Goal: Task Accomplishment & Management: Use online tool/utility

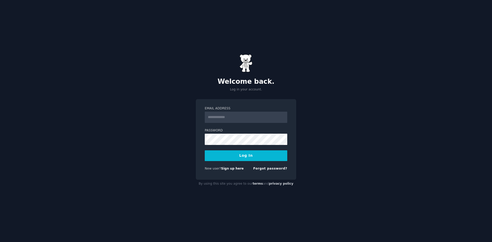
click at [229, 119] on input "Email Address" at bounding box center [246, 117] width 83 height 11
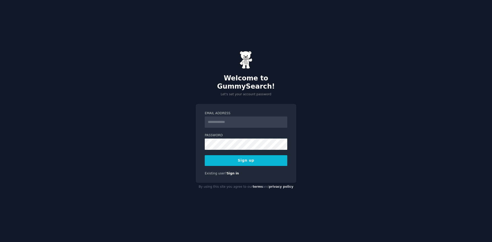
click at [224, 122] on input "Email Address" at bounding box center [246, 122] width 83 height 11
type input "**********"
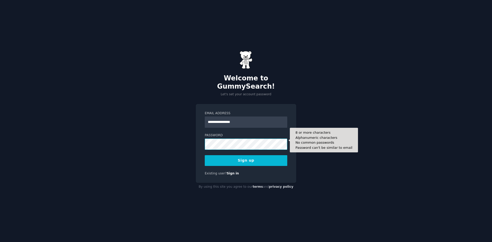
click at [205, 155] on button "Sign up" at bounding box center [246, 160] width 83 height 11
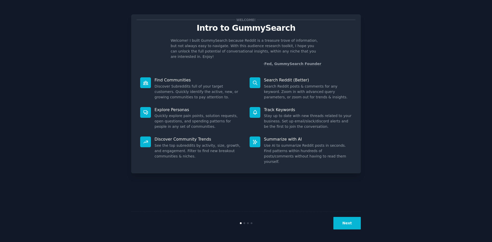
click at [351, 225] on button "Next" at bounding box center [346, 223] width 27 height 13
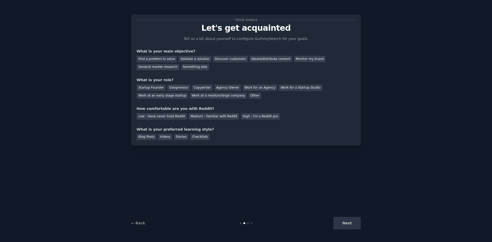
click at [348, 224] on div "Next" at bounding box center [322, 223] width 77 height 13
click at [162, 61] on div "Find a problem to solve" at bounding box center [157, 59] width 40 height 6
click at [194, 60] on div "Validate a solution" at bounding box center [195, 59] width 33 height 6
click at [159, 59] on div "Find a problem to solve" at bounding box center [157, 59] width 40 height 6
click at [159, 90] on div "Startup Founder" at bounding box center [151, 88] width 29 height 6
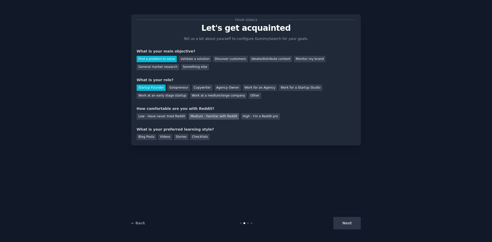
click at [189, 116] on div "Medium - Familiar with Reddit" at bounding box center [214, 116] width 50 height 6
click at [196, 136] on div "Checklists" at bounding box center [199, 137] width 19 height 6
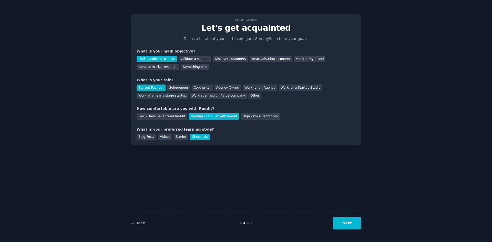
click at [354, 225] on button "Next" at bounding box center [346, 223] width 27 height 13
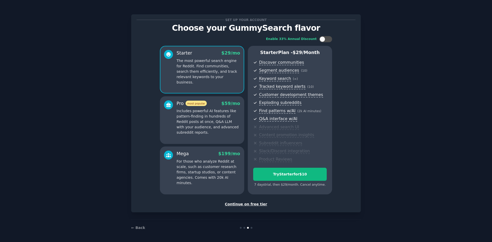
scroll to position [1, 0]
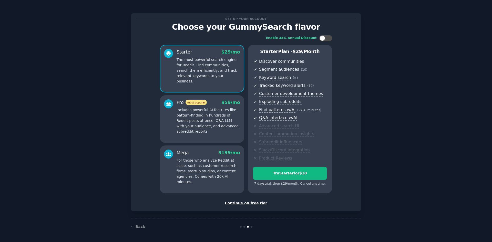
click at [247, 203] on div "Continue on free tier" at bounding box center [246, 203] width 219 height 5
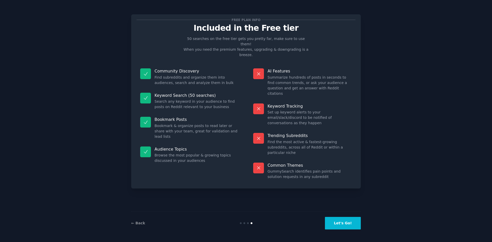
click at [343, 226] on button "Let's Go!" at bounding box center [343, 223] width 36 height 13
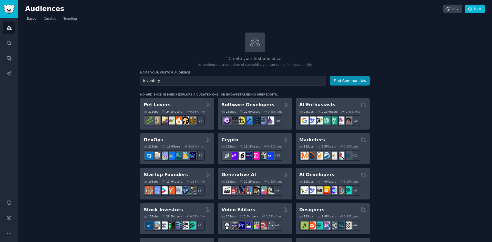
type input "inventory"
click at [330, 76] on button "Find Communities" at bounding box center [350, 80] width 40 height 9
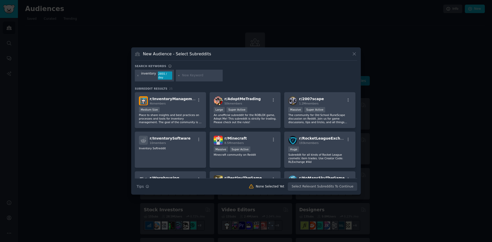
click at [356, 55] on icon at bounding box center [354, 53] width 5 height 5
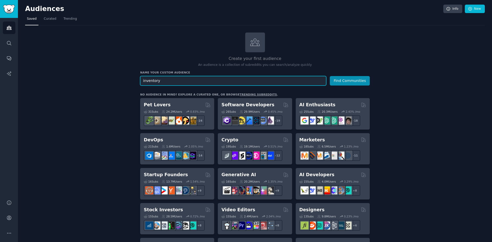
click at [143, 81] on input "inventory" at bounding box center [233, 80] width 186 height 9
type input "liquor store inventory"
click at [330, 76] on button "Find Communities" at bounding box center [350, 80] width 40 height 9
